Goal: Task Accomplishment & Management: Complete application form

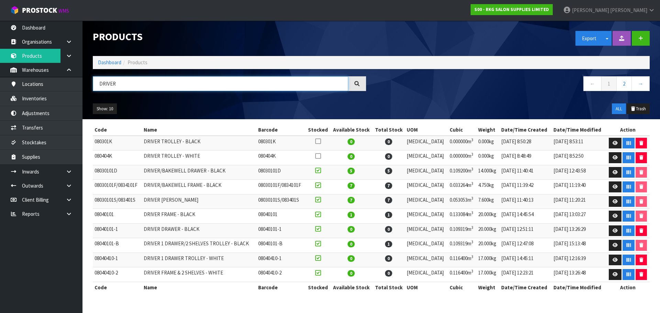
drag, startPoint x: 106, startPoint y: 85, endPoint x: 98, endPoint y: 85, distance: 8.3
click at [98, 85] on input "DRIVER" at bounding box center [220, 83] width 255 height 15
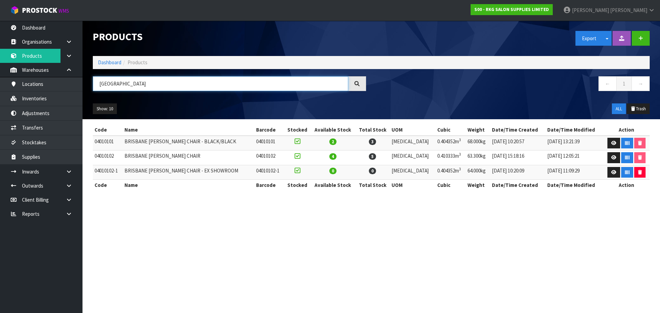
type input "BRISBANE"
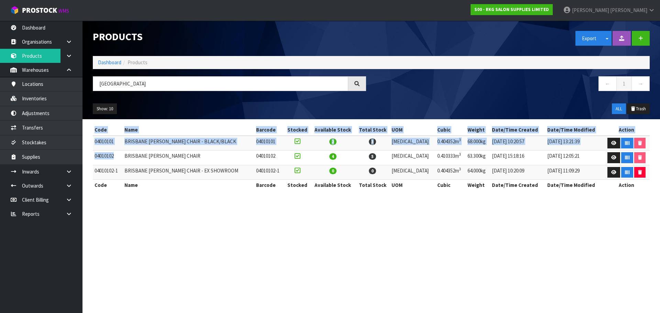
drag, startPoint x: 115, startPoint y: 156, endPoint x: 92, endPoint y: 156, distance: 23.4
click at [92, 156] on div "Code Name Barcode Stocked Available Stock Total Stock UOM Cubic Weight Date/Tim…" at bounding box center [371, 160] width 567 height 73
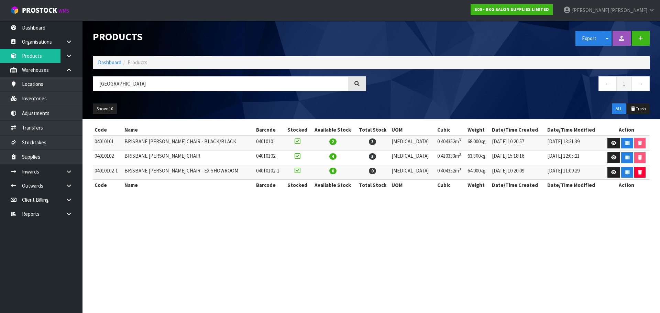
click at [141, 157] on td "BRISBANE [PERSON_NAME] CHAIR" at bounding box center [188, 158] width 131 height 15
click at [35, 99] on link "Inventories" at bounding box center [41, 98] width 83 height 14
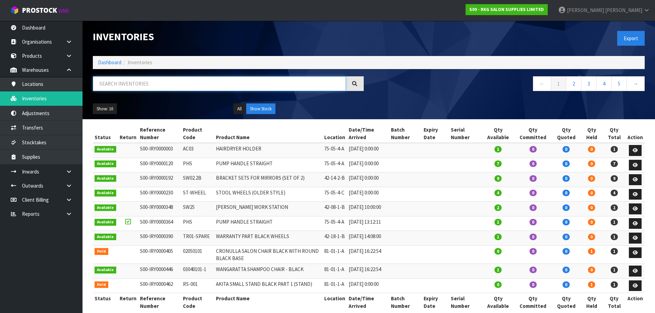
click at [124, 83] on input "text" at bounding box center [219, 83] width 253 height 15
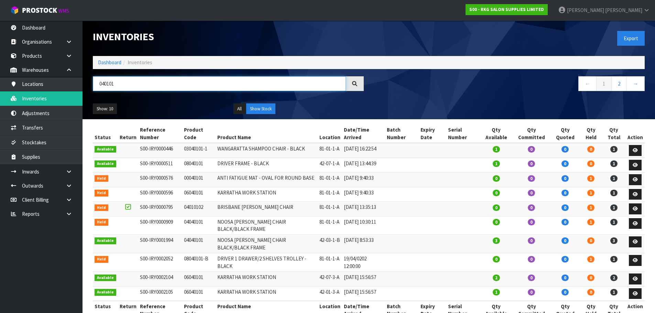
drag, startPoint x: 110, startPoint y: 83, endPoint x: 98, endPoint y: 83, distance: 11.7
click at [98, 83] on input "040101" at bounding box center [219, 83] width 253 height 15
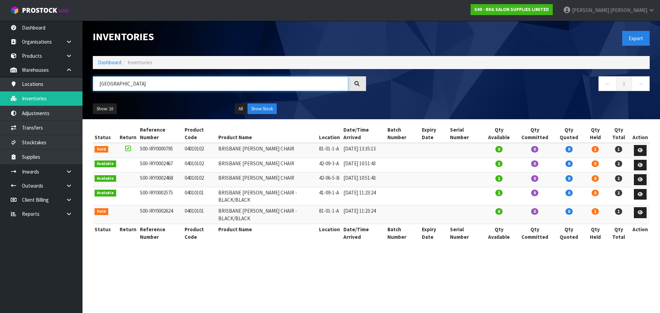
type input "BRISBANE"
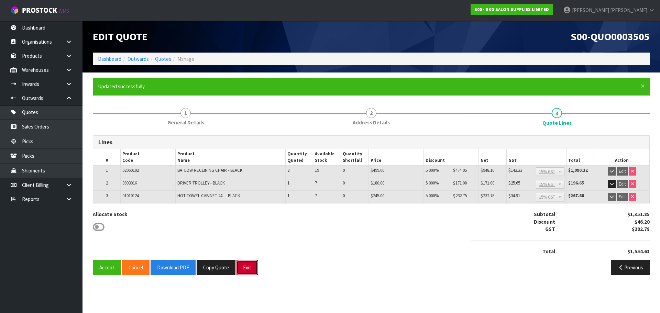
click at [248, 270] on button "Exit" at bounding box center [247, 267] width 21 height 15
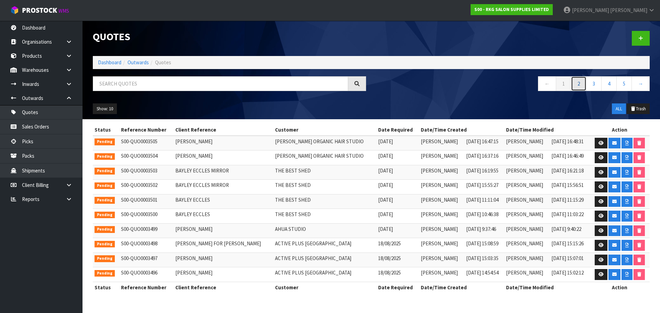
click at [575, 86] on link "2" at bounding box center [578, 83] width 15 height 15
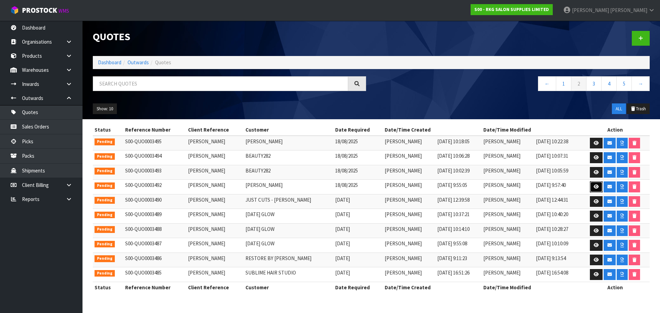
click at [594, 188] on icon at bounding box center [596, 187] width 5 height 4
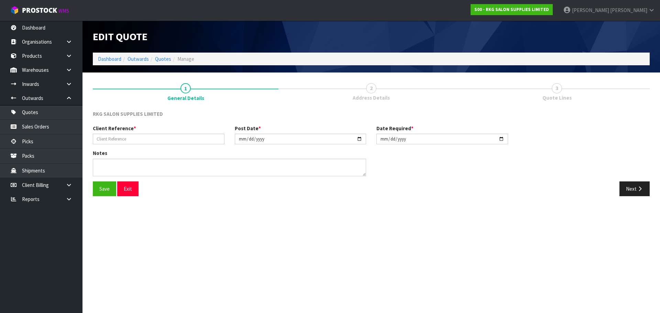
type input "[PERSON_NAME]"
type input "[DATE]"
type textarea "FOR PICK UP"
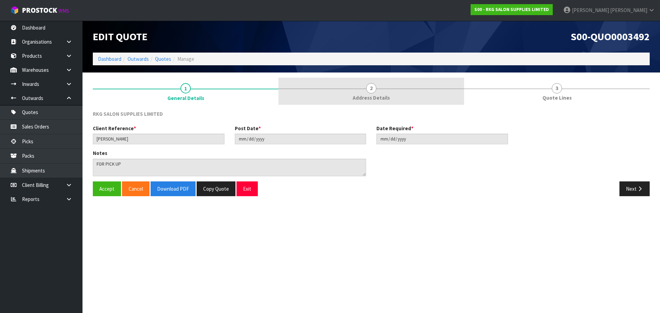
click at [372, 90] on span "2" at bounding box center [371, 88] width 10 height 10
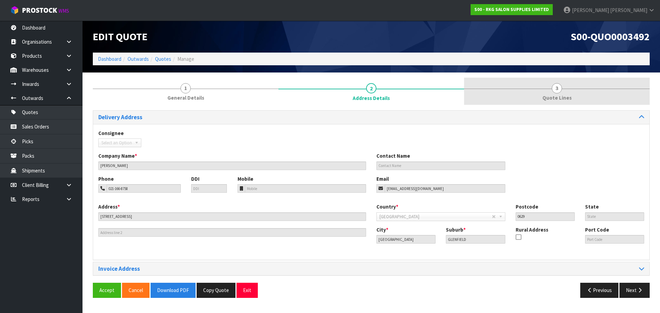
click at [559, 86] on span "3" at bounding box center [557, 88] width 10 height 10
